Goal: Task Accomplishment & Management: Manage account settings

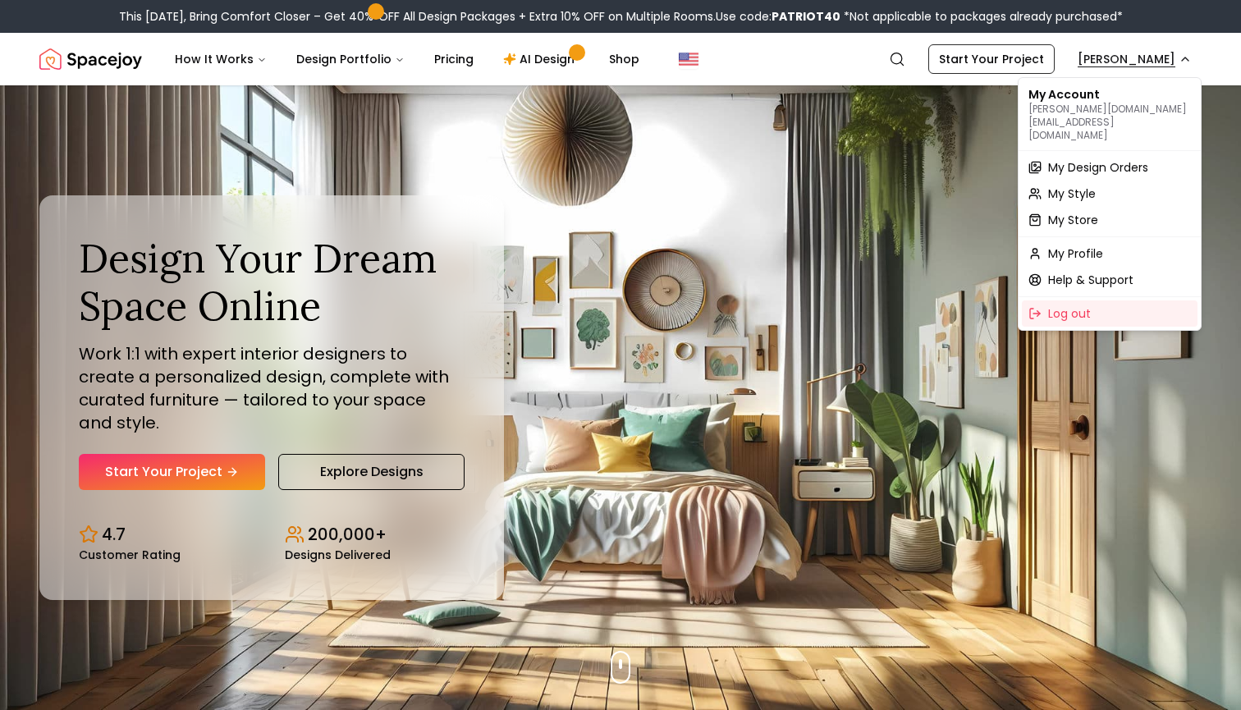
click at [1096, 159] on span "My Design Orders" at bounding box center [1098, 167] width 100 height 16
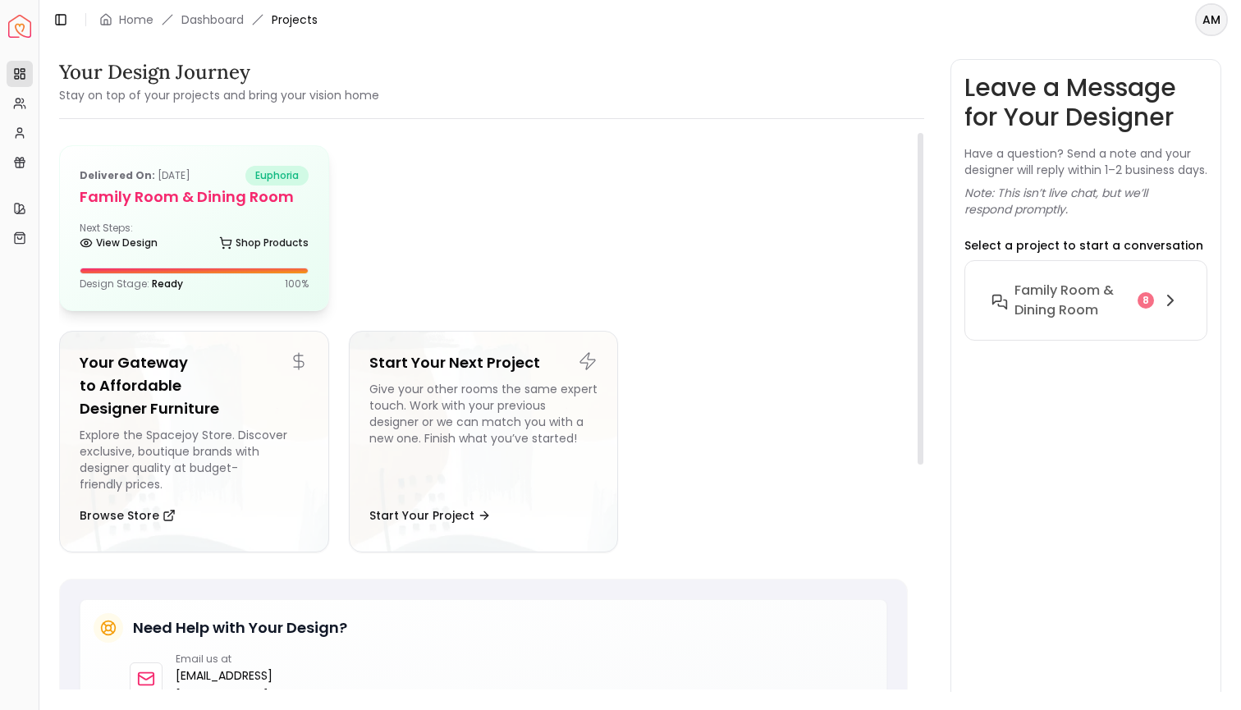
click at [210, 193] on h5 "Family Room & Dining Room" at bounding box center [194, 197] width 229 height 23
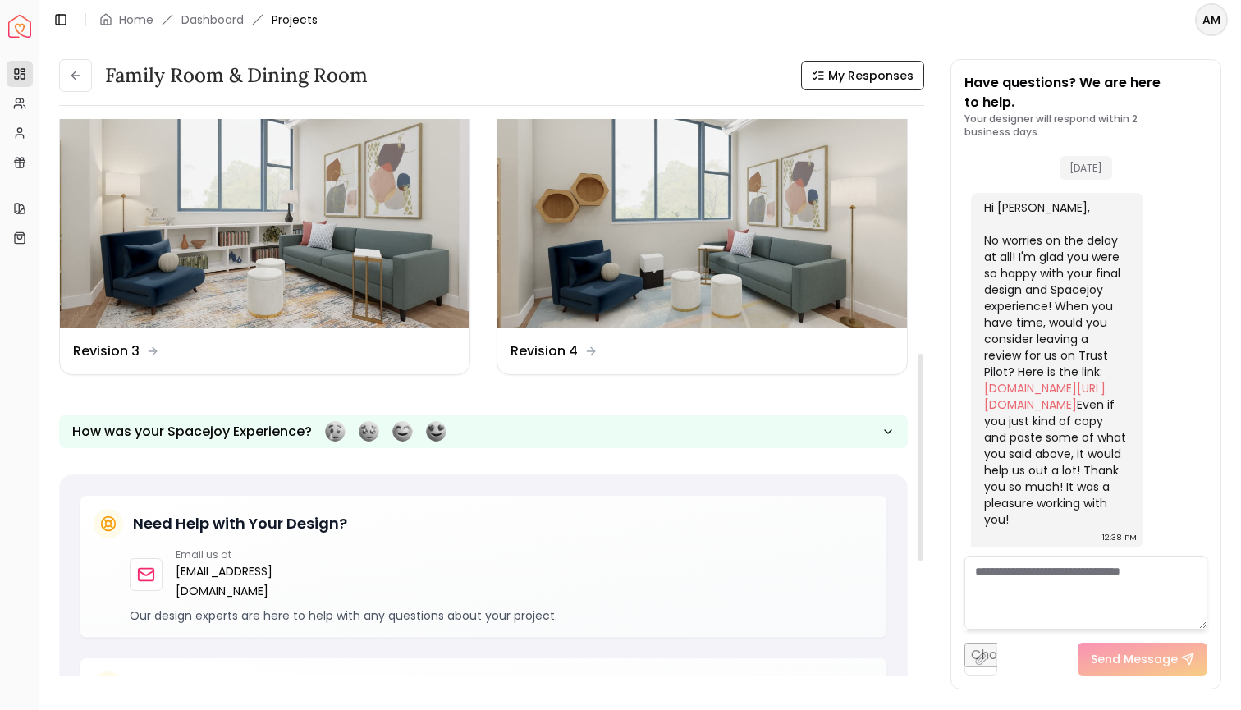
scroll to position [646, 0]
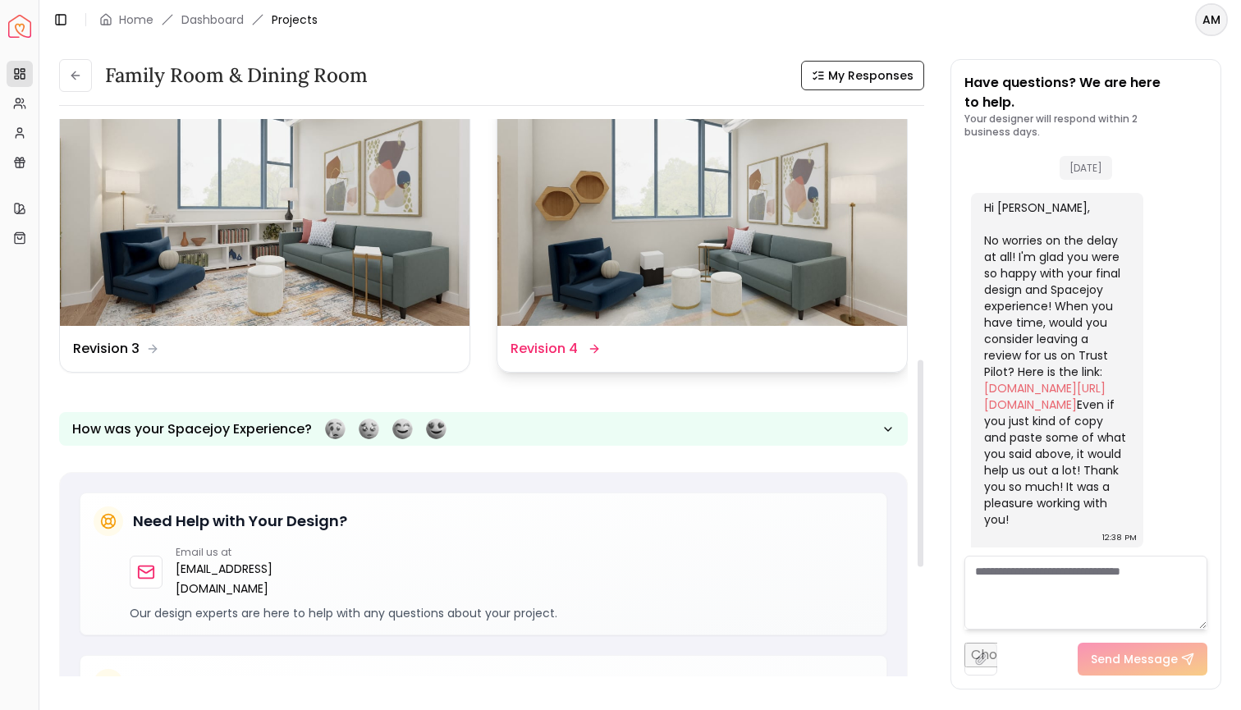
click at [565, 355] on dd "Revision 4" at bounding box center [544, 349] width 67 height 20
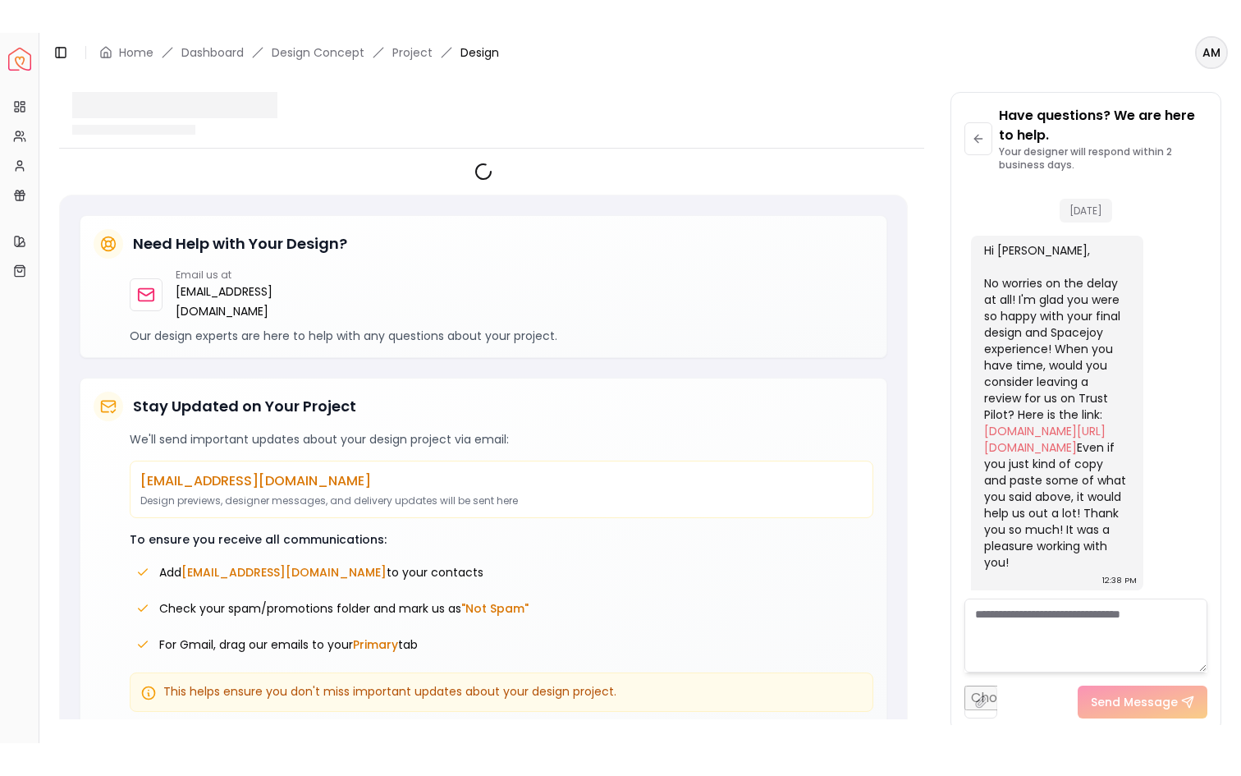
scroll to position [4992, 0]
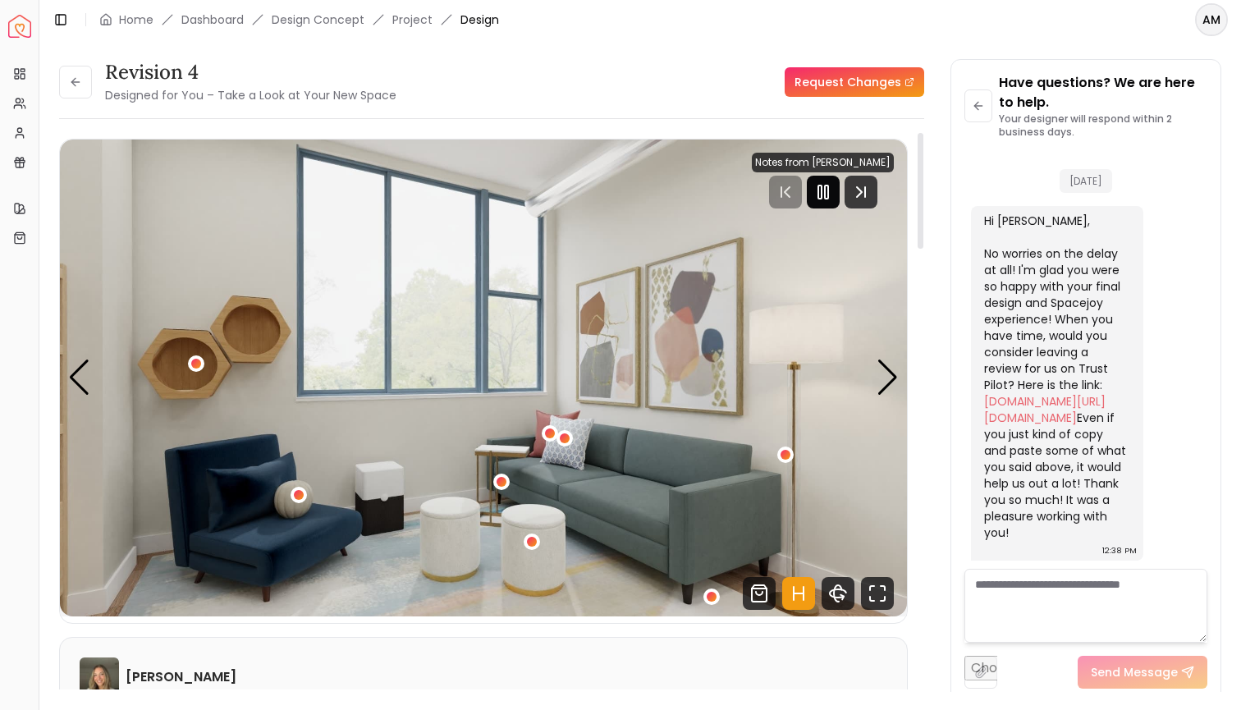
click at [828, 193] on rect "Pause" at bounding box center [826, 192] width 3 height 13
click at [841, 586] on icon "360 View" at bounding box center [838, 593] width 33 height 33
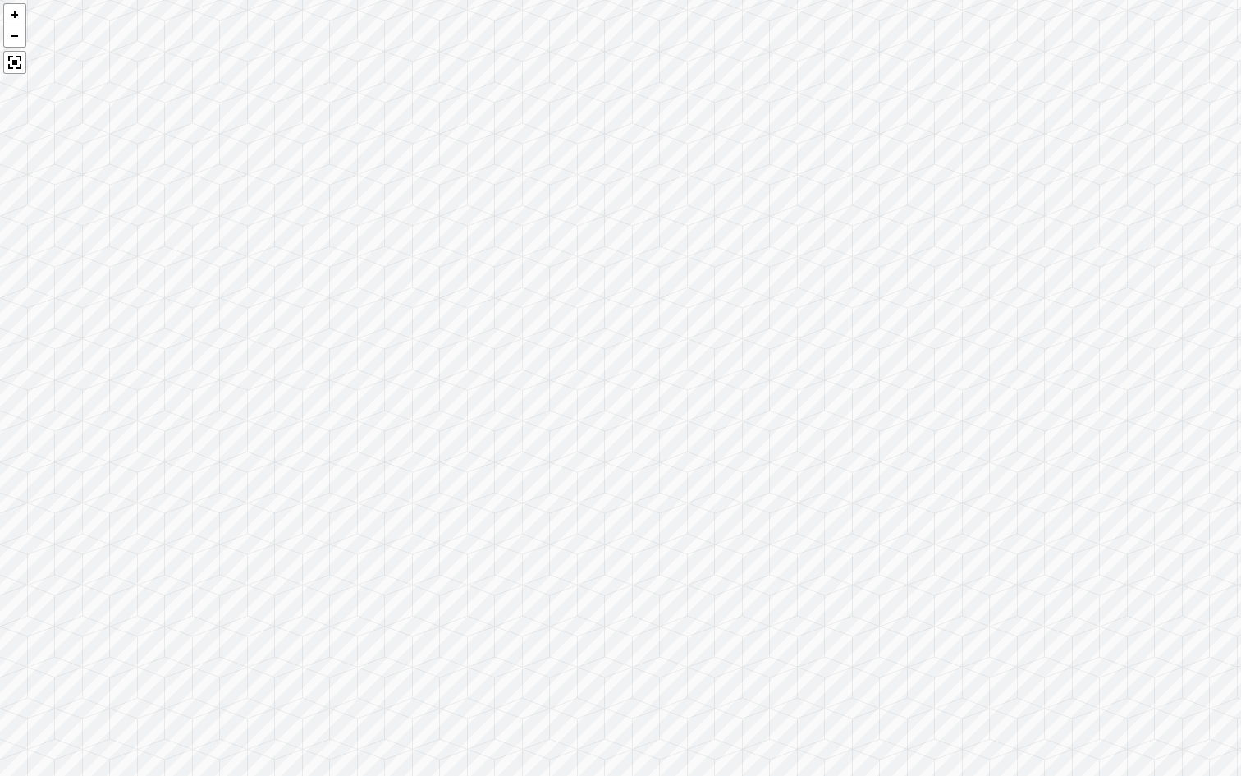
drag, startPoint x: 717, startPoint y: 563, endPoint x: 889, endPoint y: 447, distance: 208.1
click at [889, 447] on div at bounding box center [620, 388] width 1241 height 776
drag, startPoint x: 770, startPoint y: 459, endPoint x: 888, endPoint y: 293, distance: 203.6
click at [888, 293] on div at bounding box center [620, 388] width 1241 height 776
drag, startPoint x: 259, startPoint y: 442, endPoint x: 401, endPoint y: 495, distance: 152.2
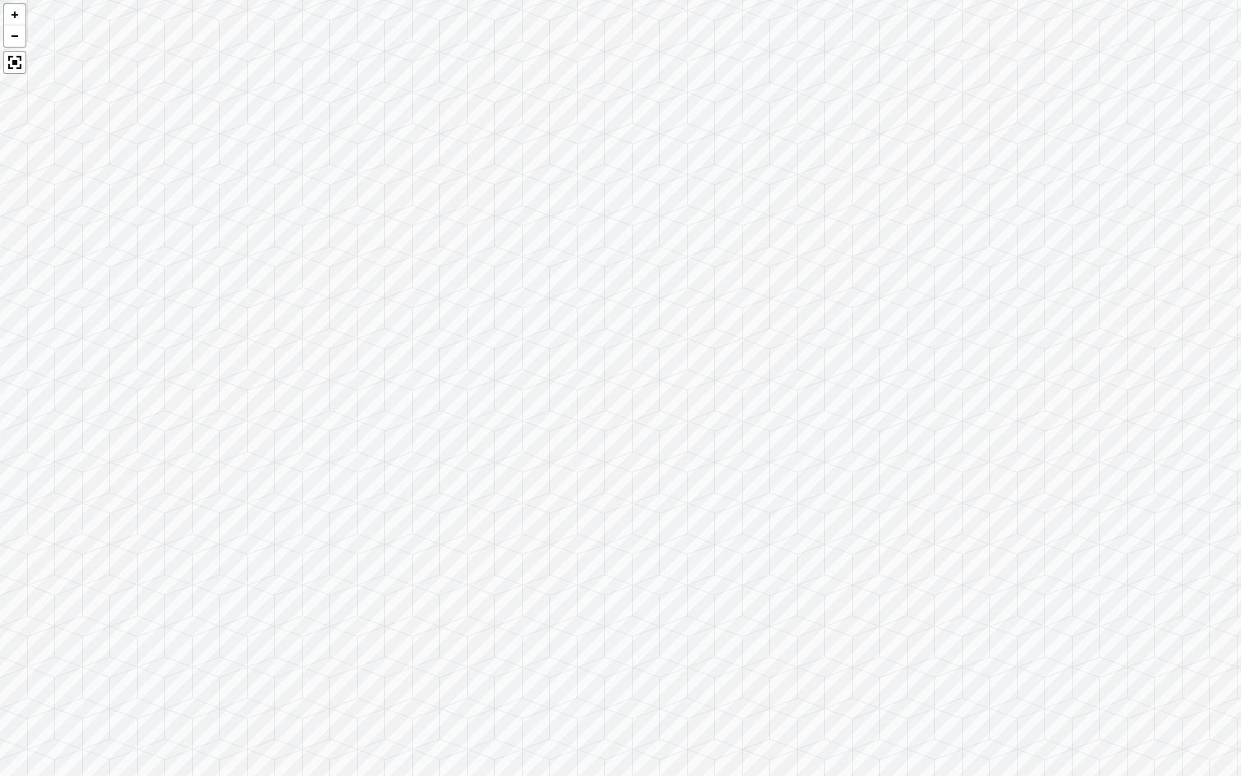
click at [401, 495] on div at bounding box center [620, 388] width 1241 height 776
drag, startPoint x: 373, startPoint y: 628, endPoint x: 460, endPoint y: 458, distance: 190.5
click at [460, 458] on div at bounding box center [620, 388] width 1241 height 776
drag, startPoint x: 460, startPoint y: 458, endPoint x: 442, endPoint y: 323, distance: 135.7
click at [442, 323] on div at bounding box center [620, 388] width 1241 height 776
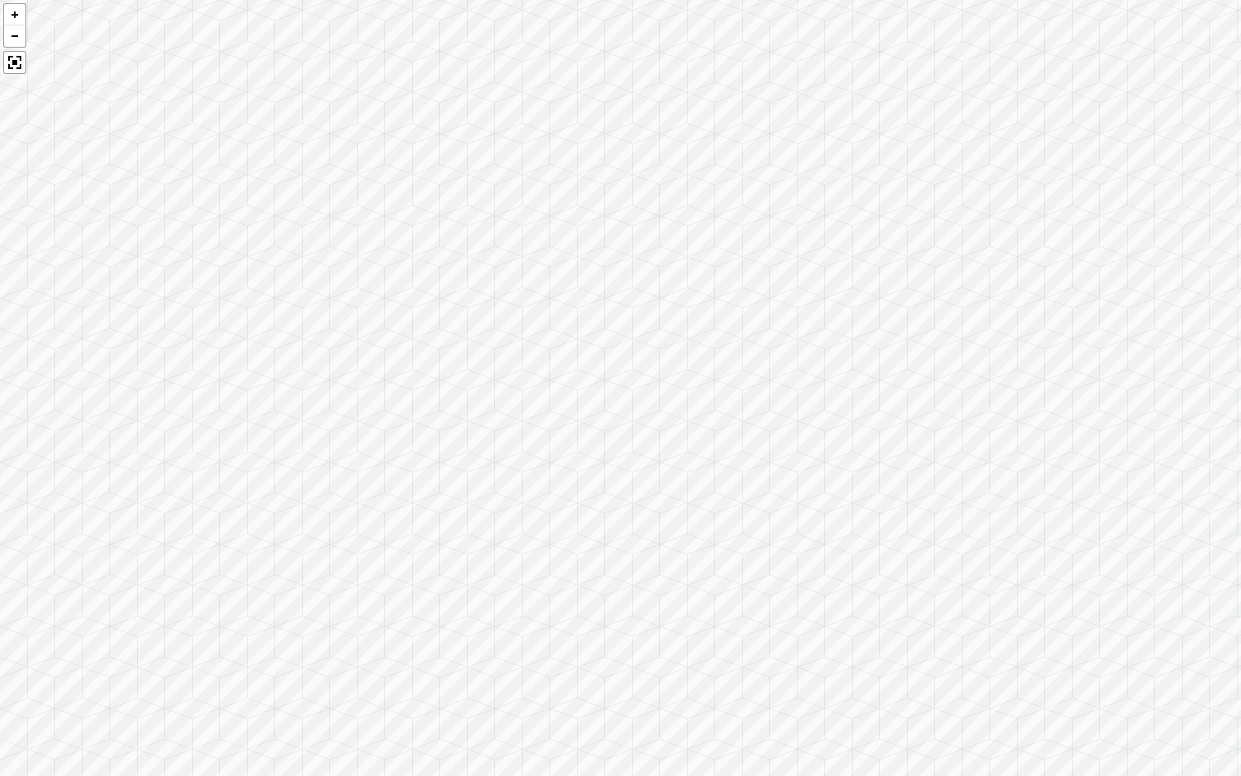
drag, startPoint x: 442, startPoint y: 323, endPoint x: 71, endPoint y: 452, distance: 393.8
click at [71, 452] on div at bounding box center [620, 388] width 1241 height 776
drag, startPoint x: 71, startPoint y: 452, endPoint x: 501, endPoint y: 392, distance: 434.3
click at [501, 392] on div at bounding box center [620, 388] width 1241 height 776
drag, startPoint x: 542, startPoint y: 376, endPoint x: 759, endPoint y: 324, distance: 223.6
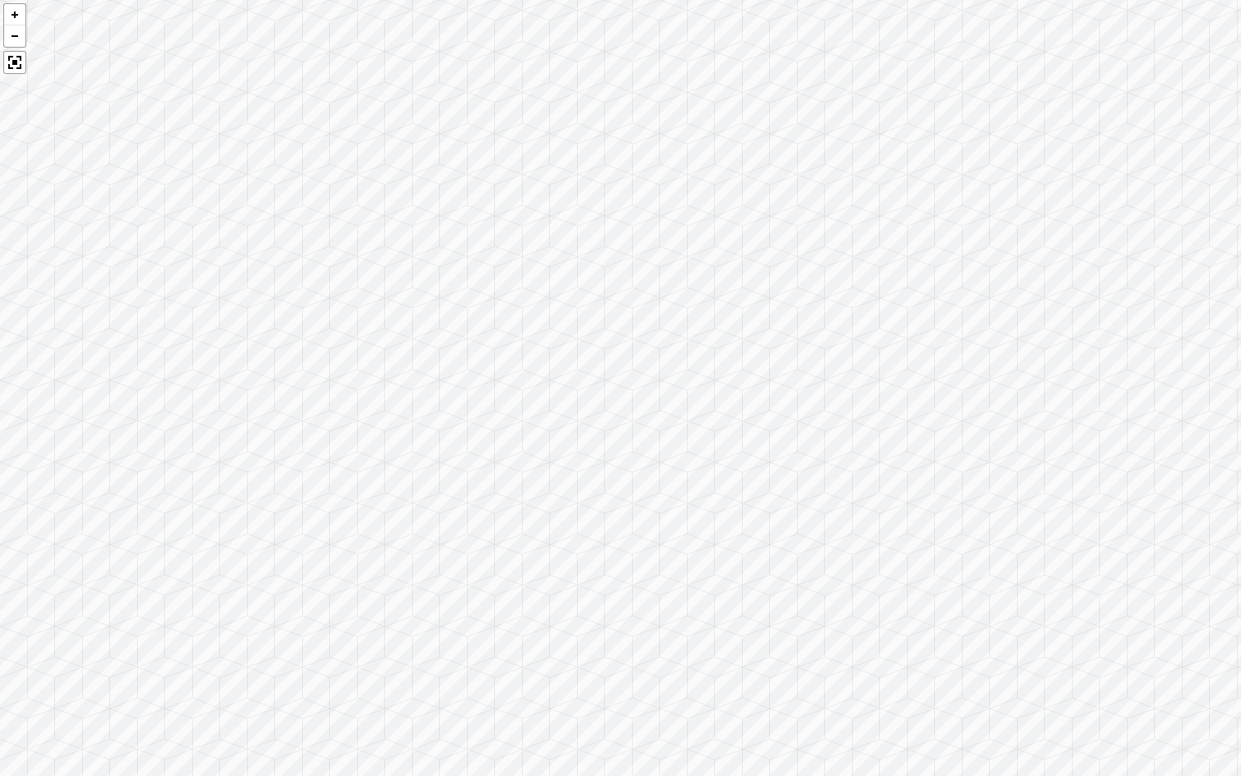
click at [759, 324] on div at bounding box center [620, 388] width 1241 height 776
drag, startPoint x: 628, startPoint y: 460, endPoint x: 635, endPoint y: 561, distance: 100.4
click at [635, 561] on div at bounding box center [620, 388] width 1241 height 776
drag, startPoint x: 612, startPoint y: 561, endPoint x: 369, endPoint y: 503, distance: 249.7
click at [369, 503] on div at bounding box center [620, 388] width 1241 height 776
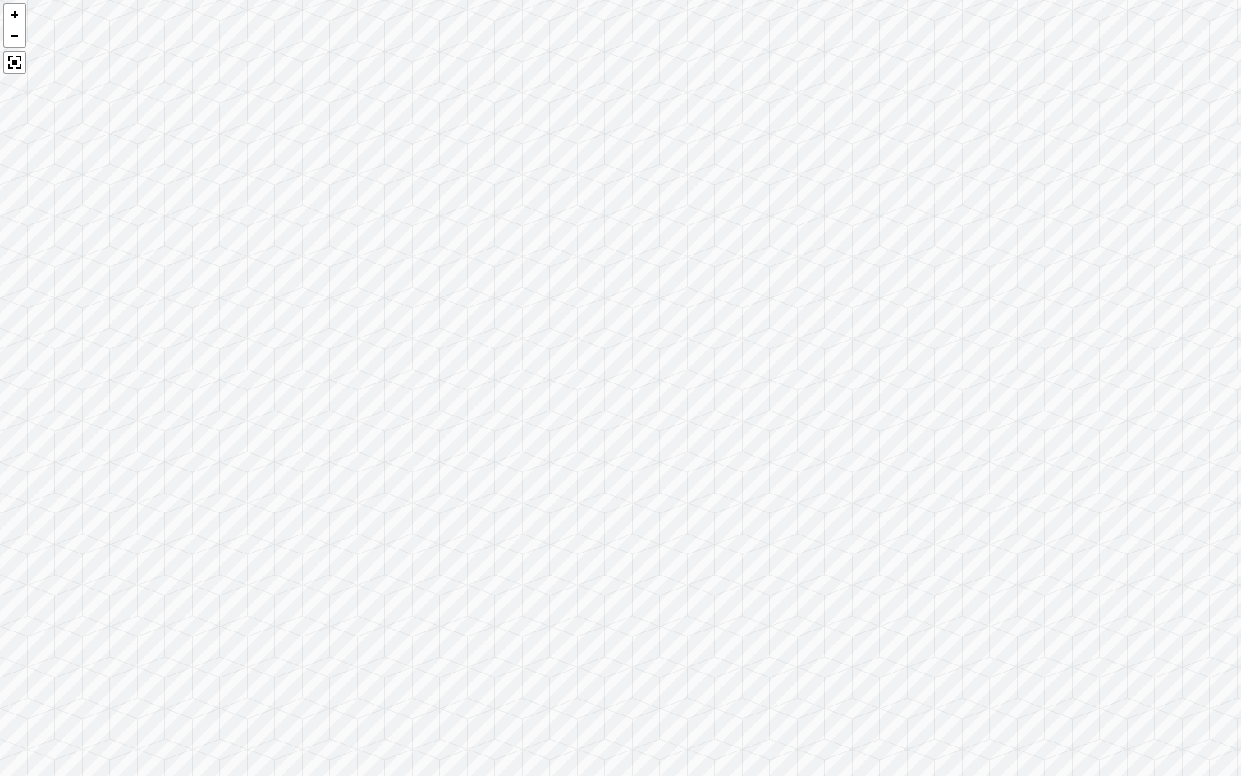
drag, startPoint x: 369, startPoint y: 503, endPoint x: 221, endPoint y: 397, distance: 182.4
click at [221, 397] on div at bounding box center [620, 388] width 1241 height 776
drag, startPoint x: 221, startPoint y: 397, endPoint x: 217, endPoint y: 305, distance: 92.8
click at [217, 305] on div at bounding box center [620, 388] width 1241 height 776
drag, startPoint x: 217, startPoint y: 286, endPoint x: 225, endPoint y: 177, distance: 108.7
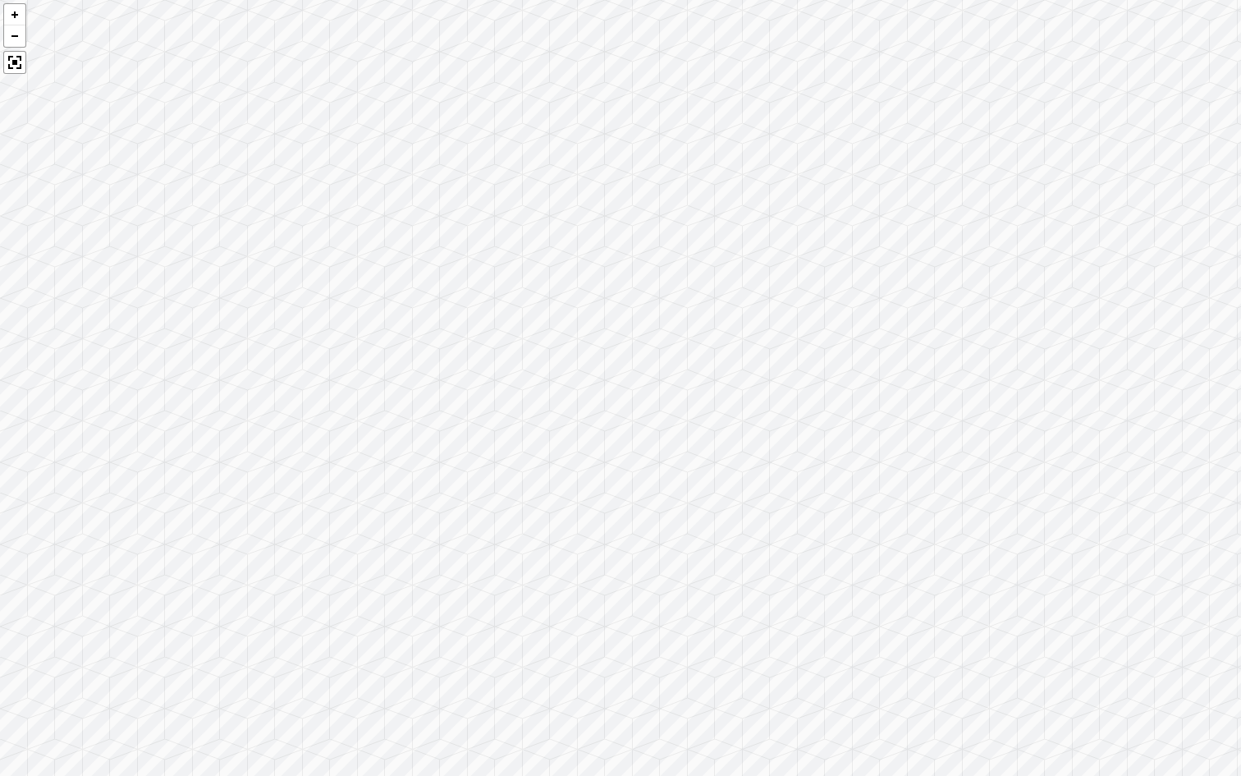
click at [225, 177] on div at bounding box center [620, 388] width 1241 height 776
drag, startPoint x: 811, startPoint y: 598, endPoint x: 772, endPoint y: 345, distance: 255.7
click at [772, 345] on div at bounding box center [620, 388] width 1241 height 776
drag, startPoint x: 772, startPoint y: 345, endPoint x: 980, endPoint y: 494, distance: 255.8
click at [980, 494] on div at bounding box center [620, 388] width 1241 height 776
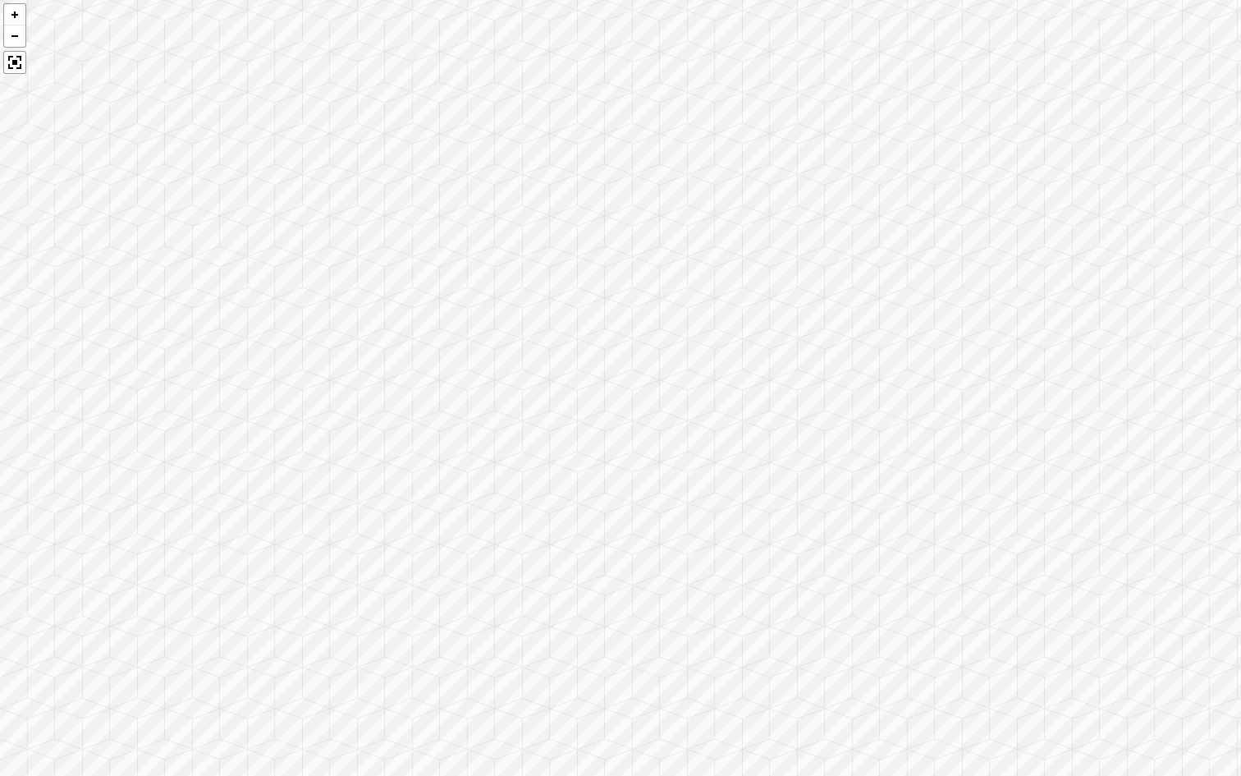
drag, startPoint x: 978, startPoint y: 490, endPoint x: 1018, endPoint y: 529, distance: 56.3
click at [1018, 529] on div at bounding box center [620, 388] width 1241 height 776
drag, startPoint x: 882, startPoint y: 427, endPoint x: 910, endPoint y: 447, distance: 34.6
click at [910, 447] on div at bounding box center [620, 388] width 1241 height 776
drag, startPoint x: 910, startPoint y: 447, endPoint x: 743, endPoint y: 451, distance: 167.5
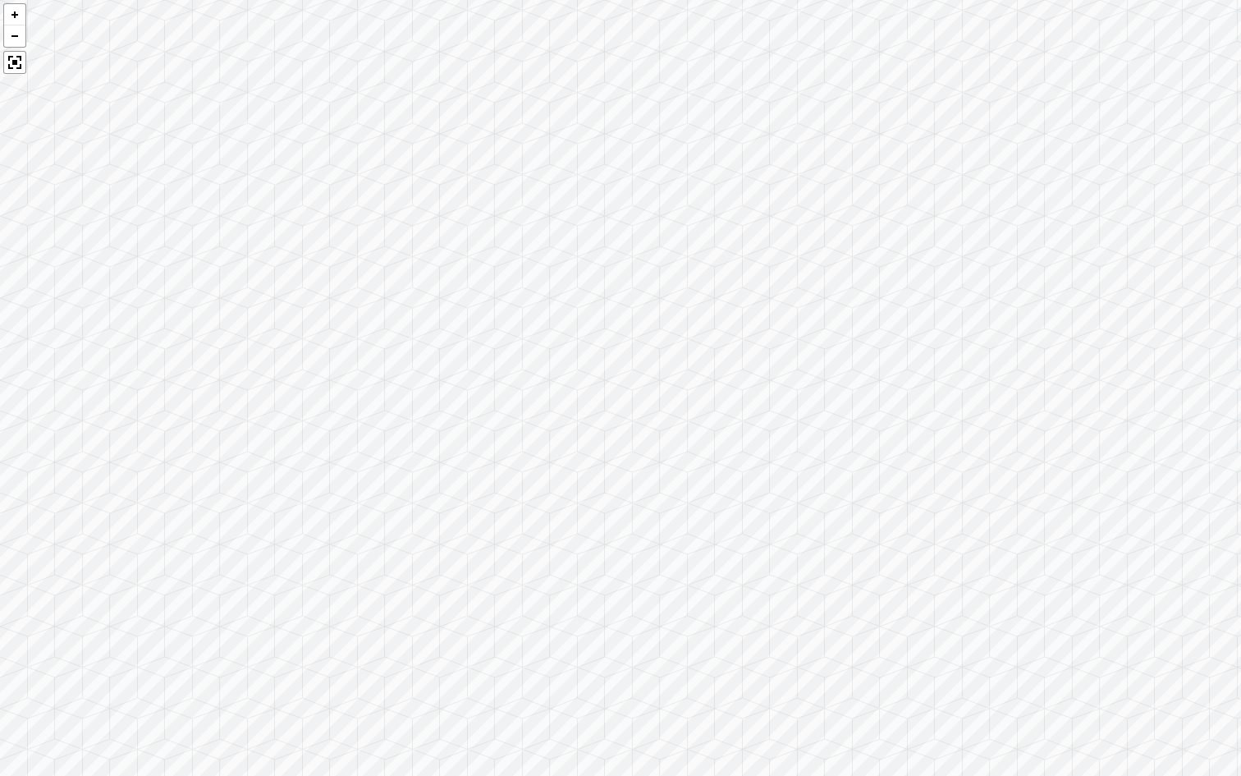
click at [743, 451] on div at bounding box center [620, 388] width 1241 height 776
drag, startPoint x: 587, startPoint y: 501, endPoint x: 845, endPoint y: 407, distance: 274.2
click at [845, 407] on div at bounding box center [620, 388] width 1241 height 776
drag, startPoint x: 845, startPoint y: 407, endPoint x: 767, endPoint y: 446, distance: 86.3
click at [767, 446] on div at bounding box center [620, 388] width 1241 height 776
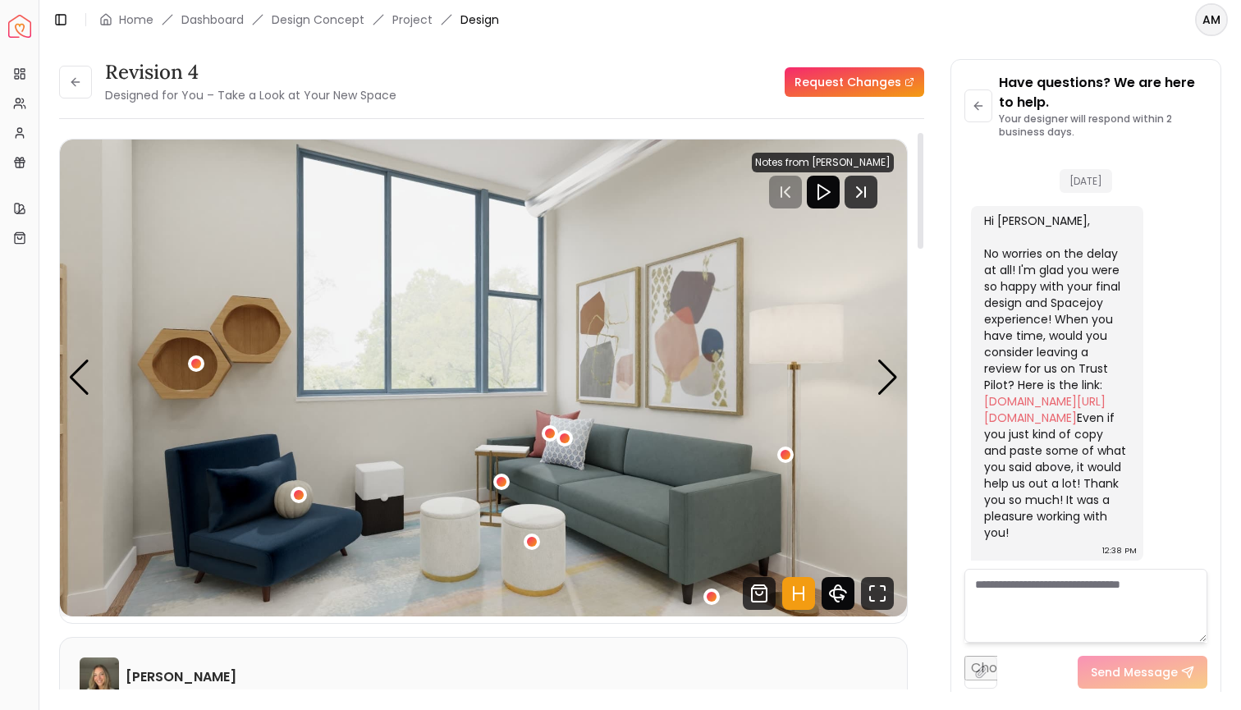
click at [838, 600] on icon "360 View" at bounding box center [838, 593] width 33 height 33
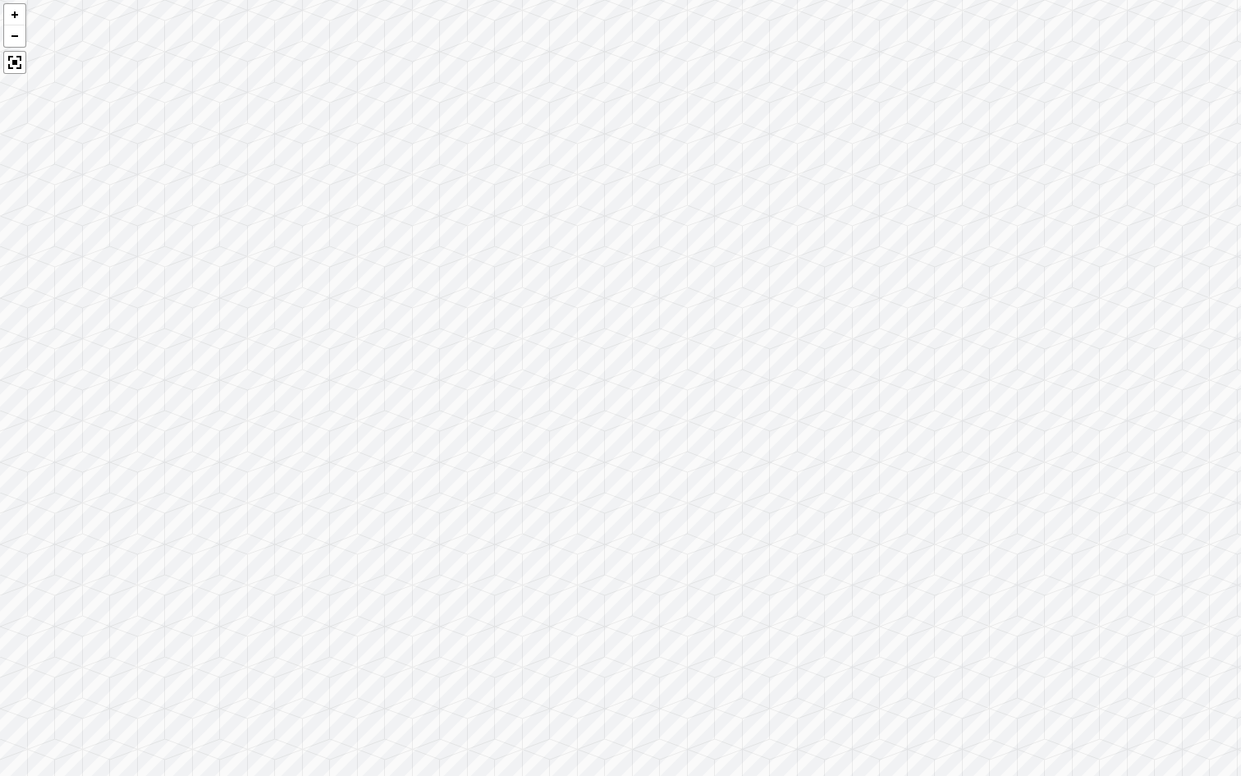
drag, startPoint x: 813, startPoint y: 566, endPoint x: 652, endPoint y: 318, distance: 295.3
click at [652, 318] on div at bounding box center [620, 388] width 1241 height 776
drag, startPoint x: 652, startPoint y: 318, endPoint x: 281, endPoint y: 8, distance: 483.7
click at [281, 8] on div at bounding box center [620, 388] width 1241 height 776
drag, startPoint x: 602, startPoint y: 244, endPoint x: 0, endPoint y: 100, distance: 618.6
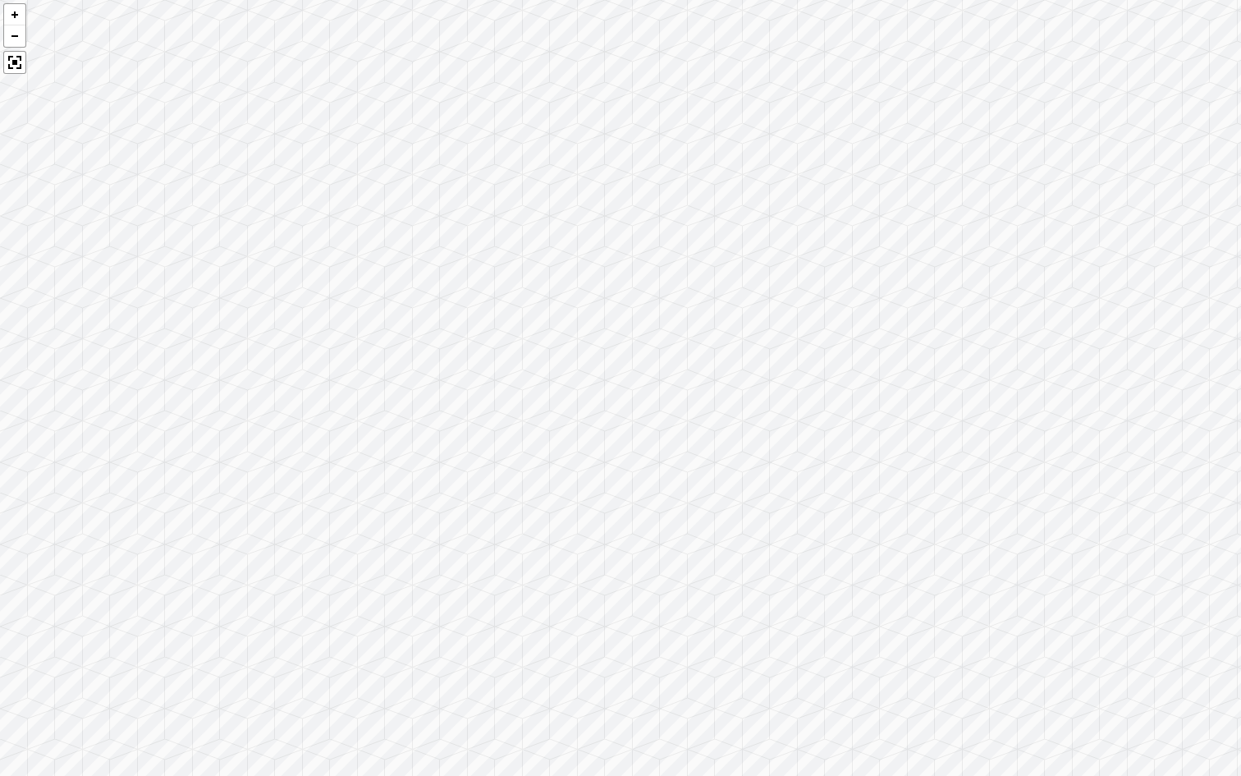
click at [0, 100] on div at bounding box center [620, 388] width 1241 height 776
drag, startPoint x: 300, startPoint y: 176, endPoint x: 0, endPoint y: 192, distance: 300.9
click at [0, 192] on div at bounding box center [620, 388] width 1241 height 776
drag, startPoint x: 1002, startPoint y: 364, endPoint x: 190, endPoint y: 243, distance: 820.7
click at [190, 243] on div at bounding box center [620, 388] width 1241 height 776
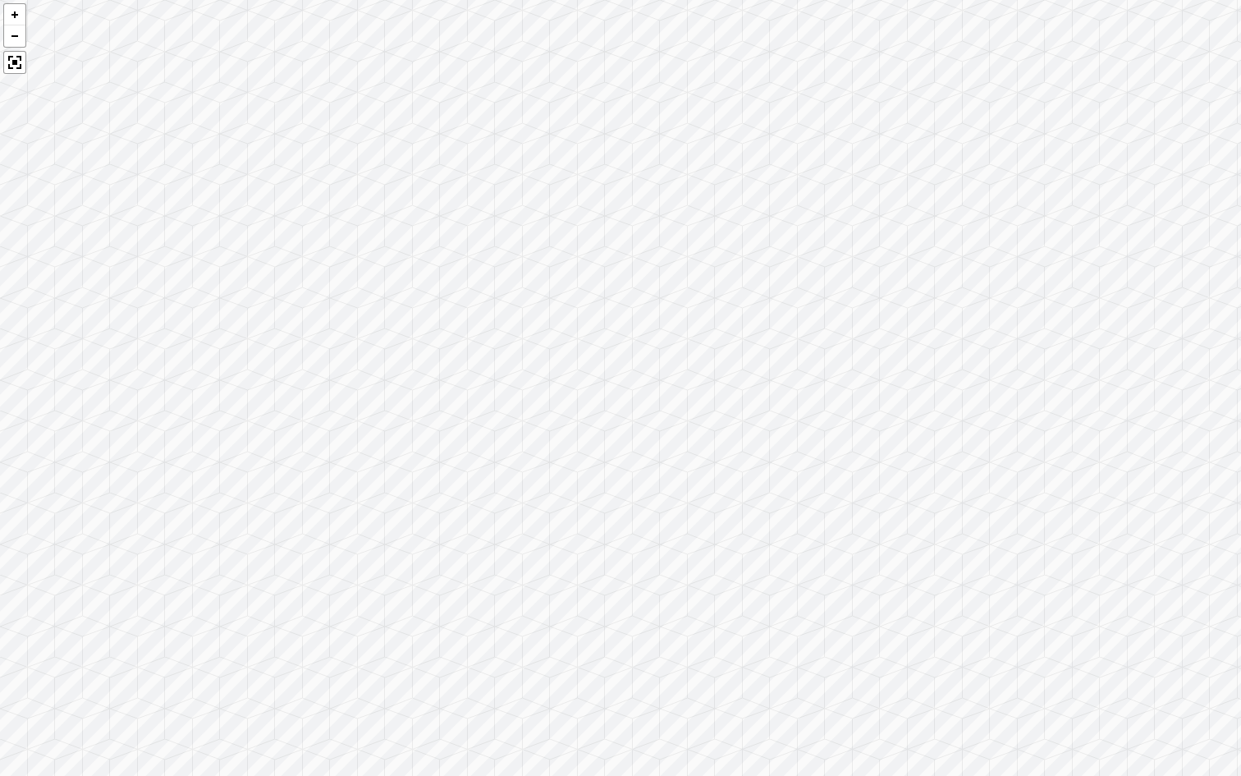
drag, startPoint x: 497, startPoint y: 424, endPoint x: 495, endPoint y: 486, distance: 61.6
click at [495, 486] on div at bounding box center [620, 388] width 1241 height 776
